Goal: Task Accomplishment & Management: Manage account settings

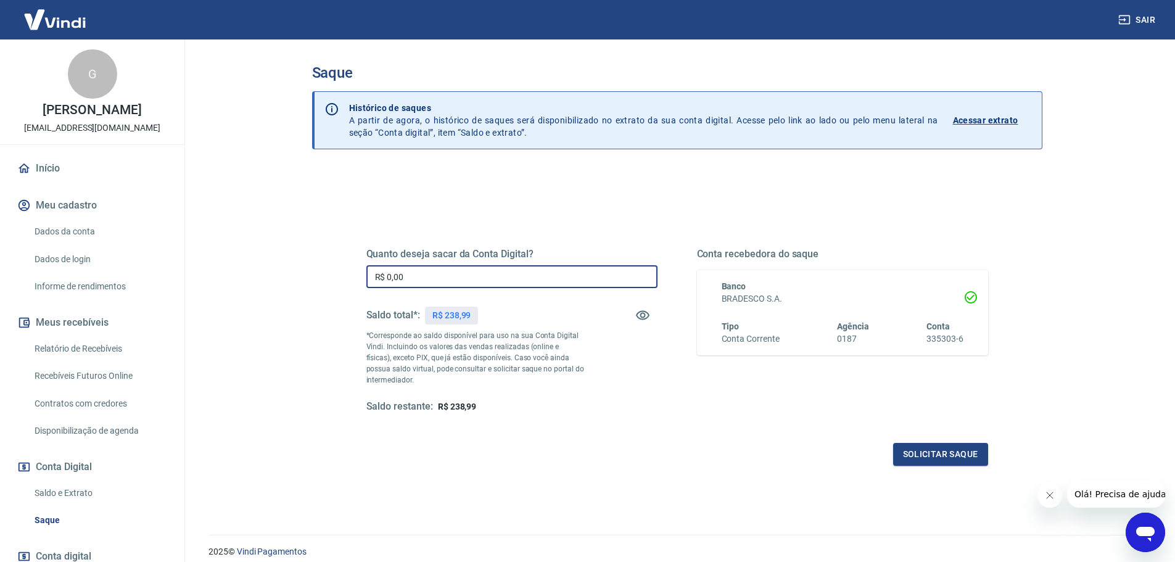
click at [501, 272] on input "R$ 0,00" at bounding box center [511, 276] width 291 height 23
click at [452, 278] on input "R$ 0,00" at bounding box center [511, 276] width 291 height 23
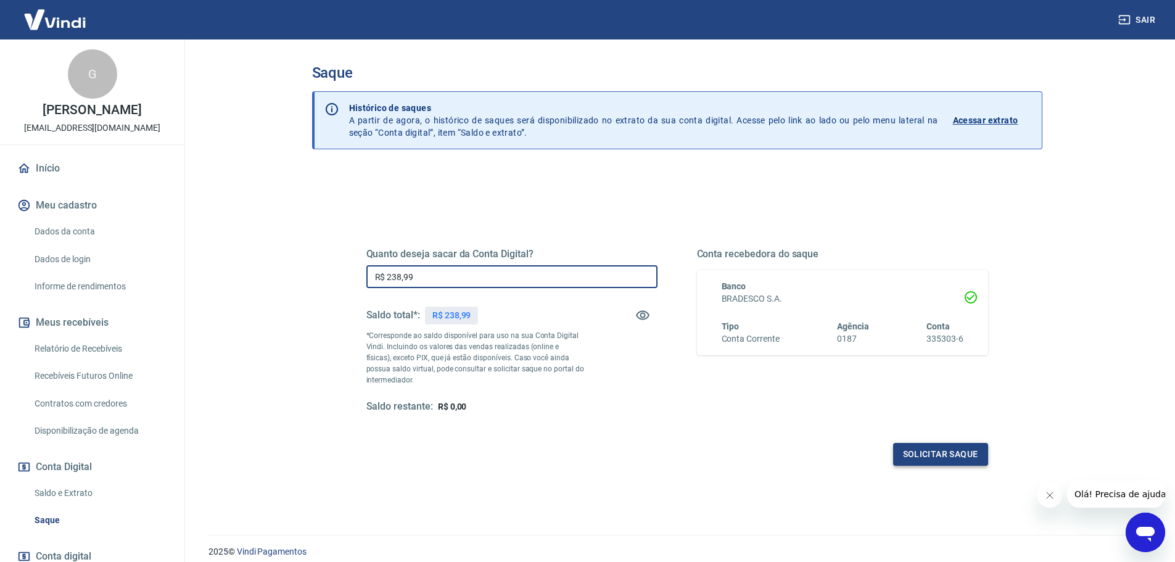
type input "R$ 238,99"
click at [965, 461] on button "Solicitar saque" at bounding box center [940, 454] width 95 height 23
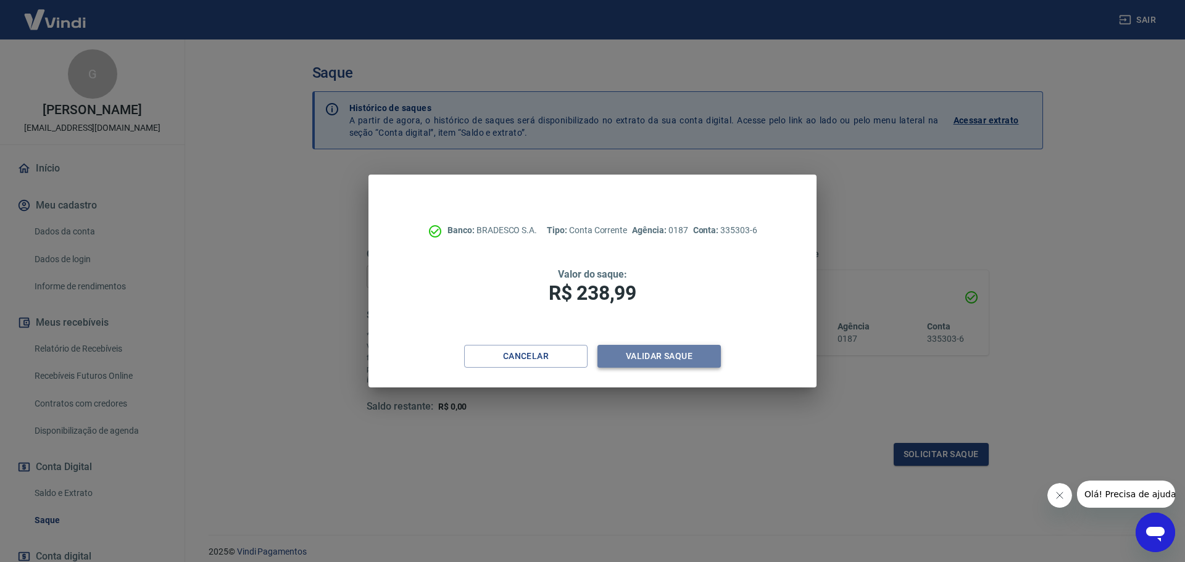
click at [652, 358] on button "Validar saque" at bounding box center [658, 356] width 123 height 23
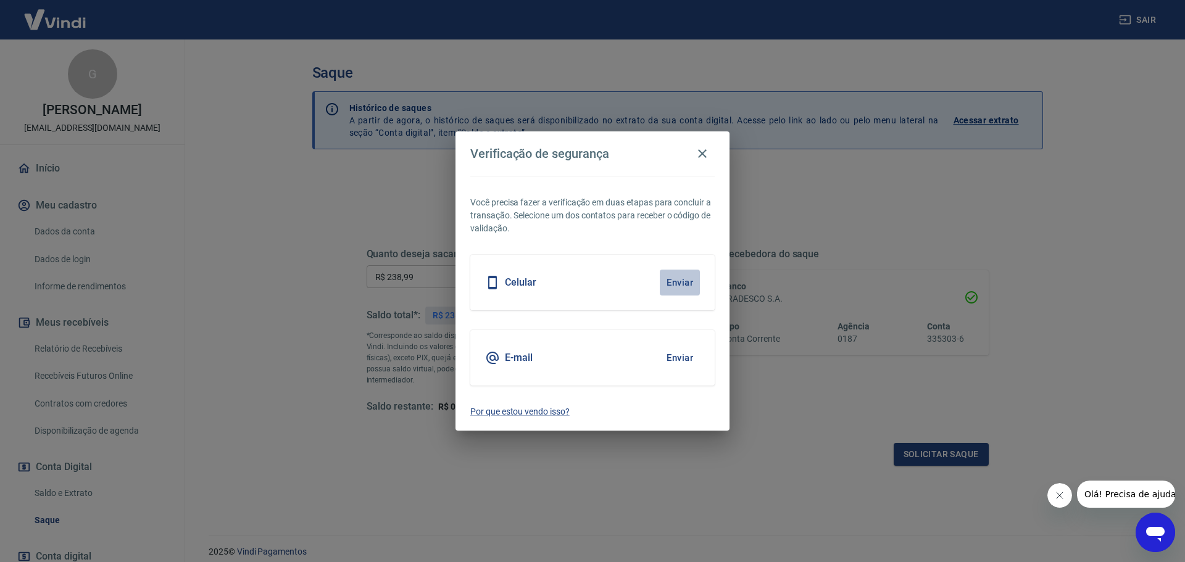
click at [684, 286] on button "Enviar" at bounding box center [680, 283] width 40 height 26
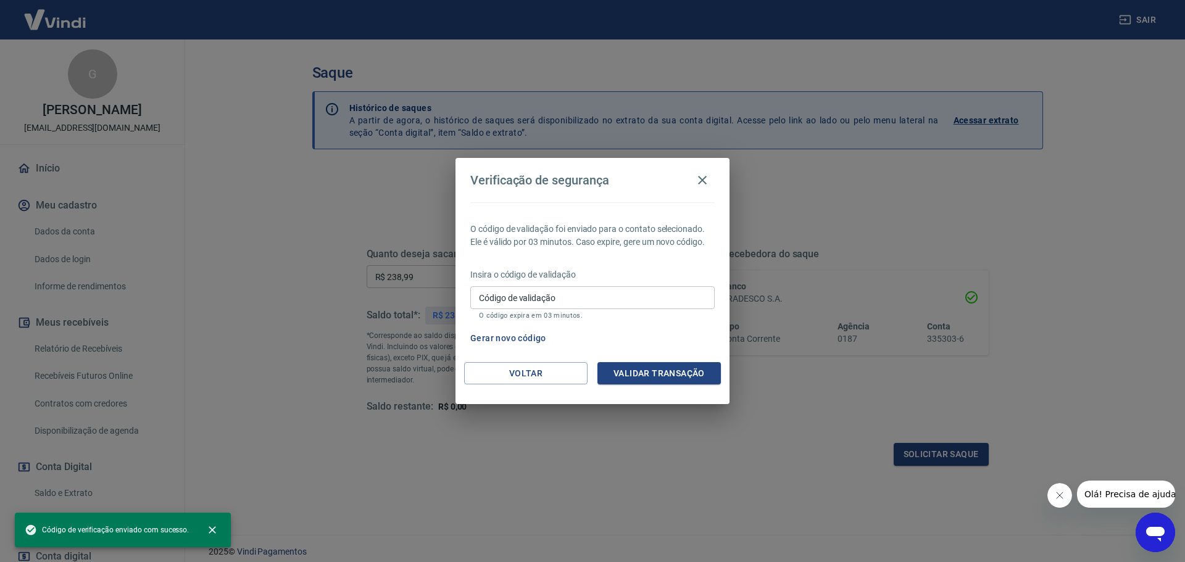
click at [566, 299] on input "Código de validação" at bounding box center [592, 297] width 244 height 23
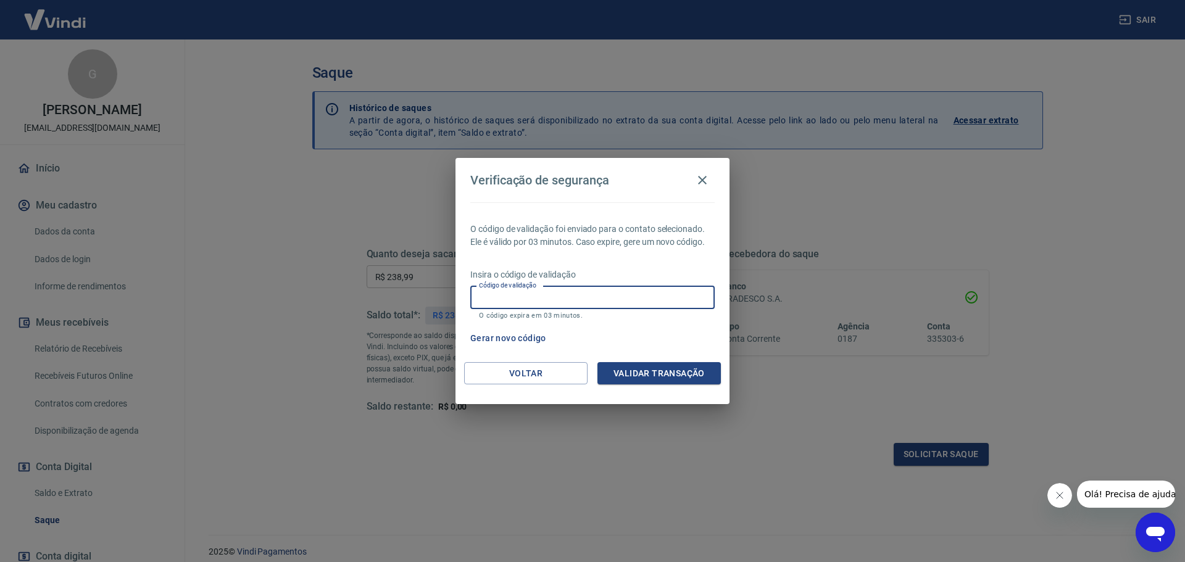
click at [656, 318] on p "O código expira em 03 minutos." at bounding box center [592, 316] width 227 height 8
click at [647, 299] on input "Código de validação" at bounding box center [592, 297] width 244 height 23
click at [659, 325] on div "O código de validação foi enviado para o contato selecionado. Ele é válido por …" at bounding box center [592, 282] width 274 height 160
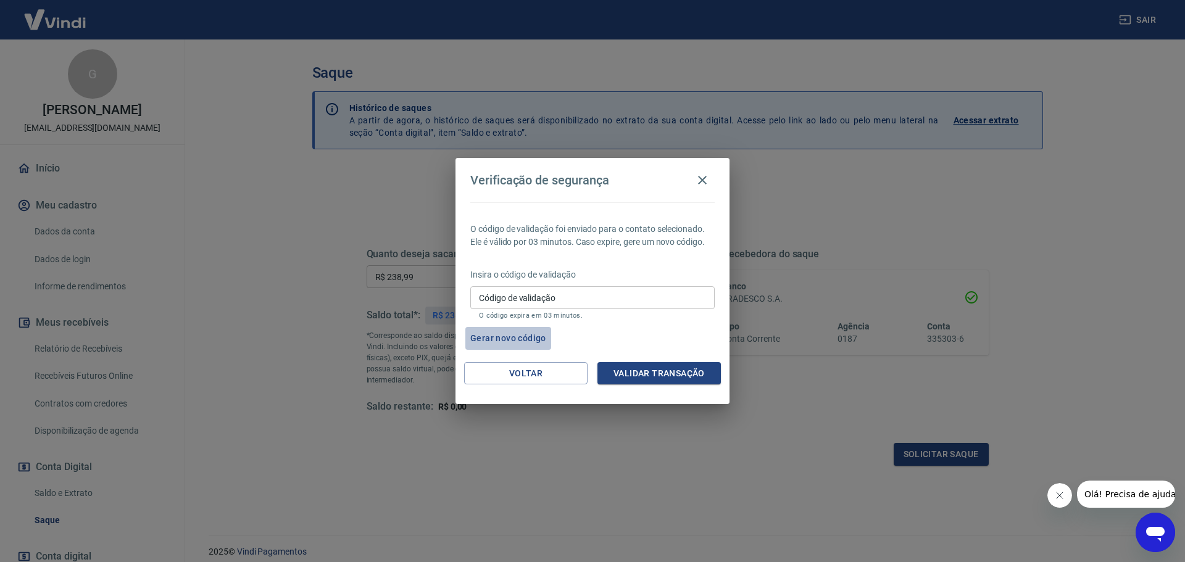
click at [519, 338] on button "Gerar novo código" at bounding box center [508, 338] width 86 height 23
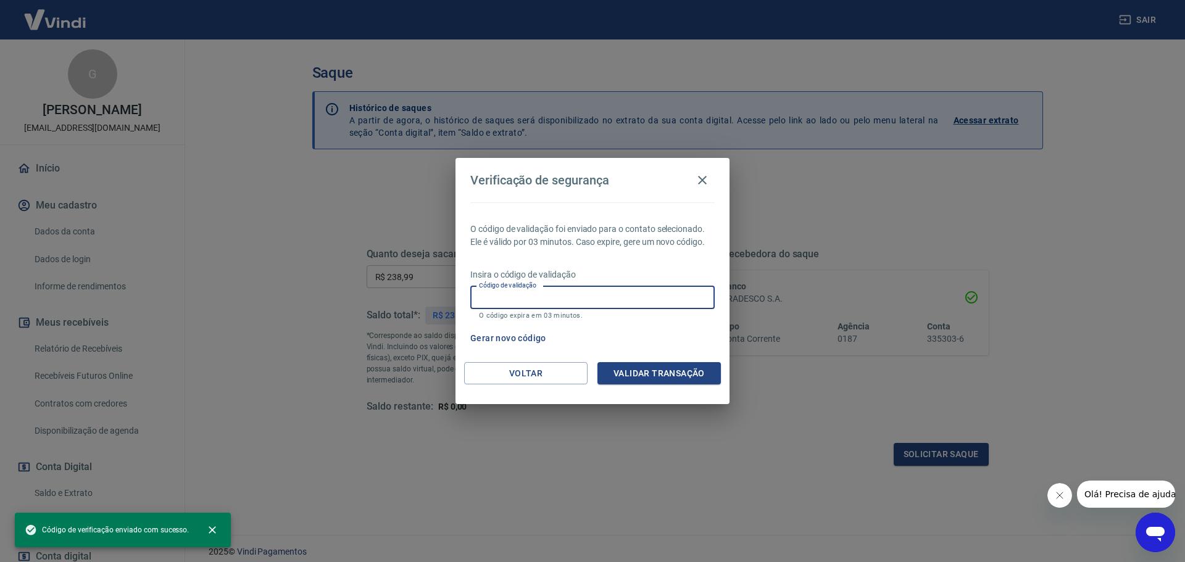
click at [561, 300] on input "Código de validação" at bounding box center [592, 297] width 244 height 23
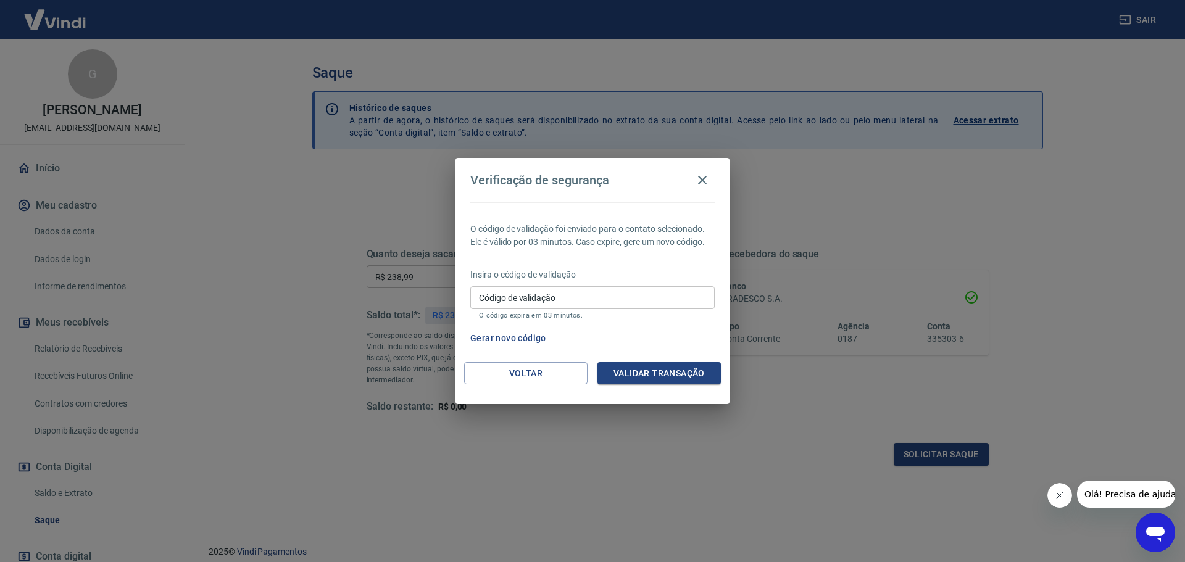
drag, startPoint x: 671, startPoint y: 324, endPoint x: 665, endPoint y: 325, distance: 6.3
click at [671, 324] on div "O código de validação foi enviado para o contato selecionado. Ele é válido por …" at bounding box center [592, 282] width 274 height 160
click at [538, 367] on button "Voltar" at bounding box center [525, 373] width 123 height 23
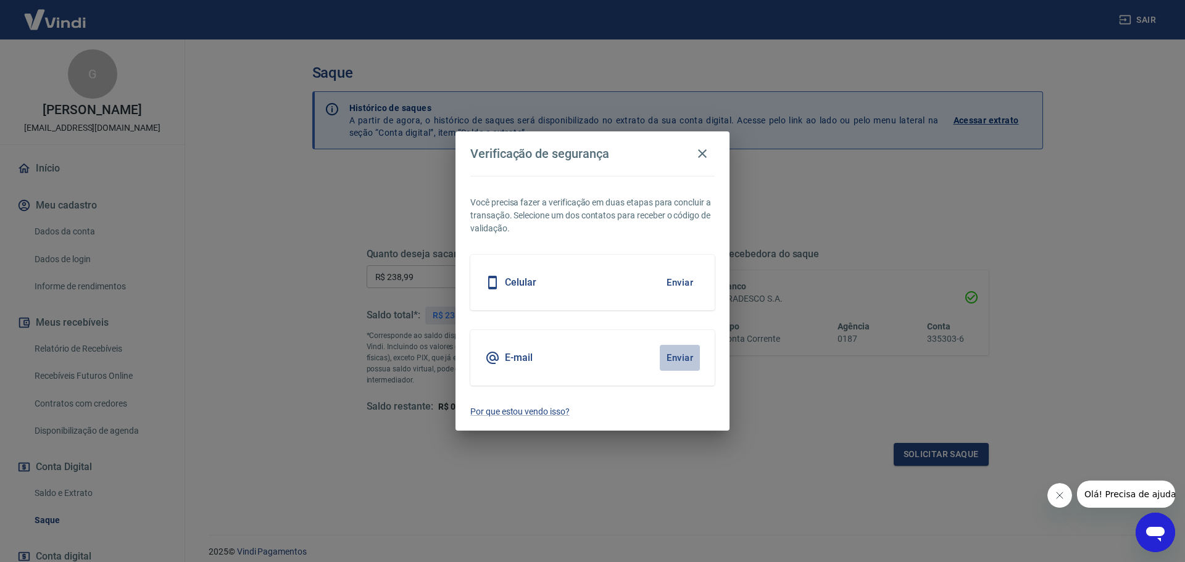
click at [683, 358] on button "Enviar" at bounding box center [680, 358] width 40 height 26
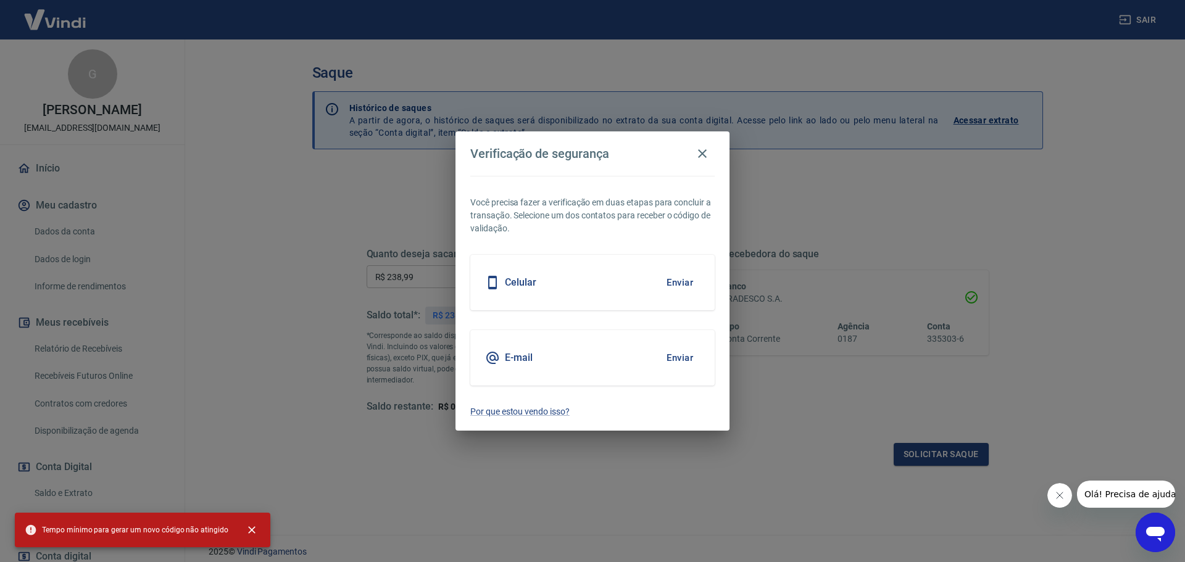
drag, startPoint x: 573, startPoint y: 283, endPoint x: 500, endPoint y: 277, distance: 73.7
click at [564, 281] on div "Celular Enviar" at bounding box center [592, 283] width 244 height 56
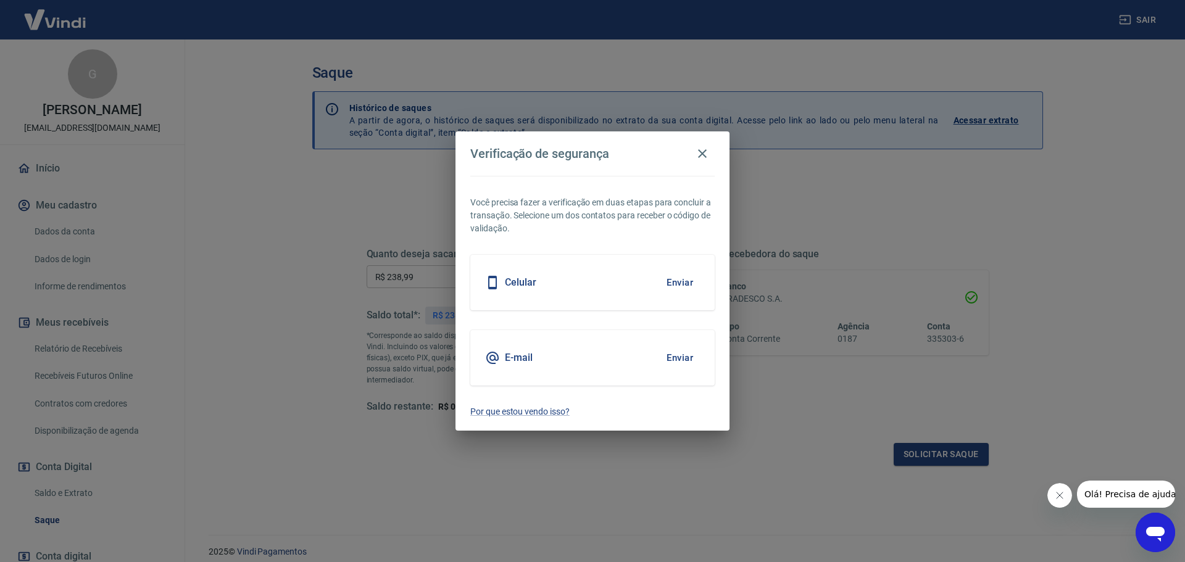
click at [499, 279] on icon at bounding box center [492, 282] width 15 height 15
click at [487, 283] on icon at bounding box center [492, 282] width 15 height 15
click at [702, 153] on icon "button" at bounding box center [702, 153] width 9 height 9
